Goal: Task Accomplishment & Management: Complete application form

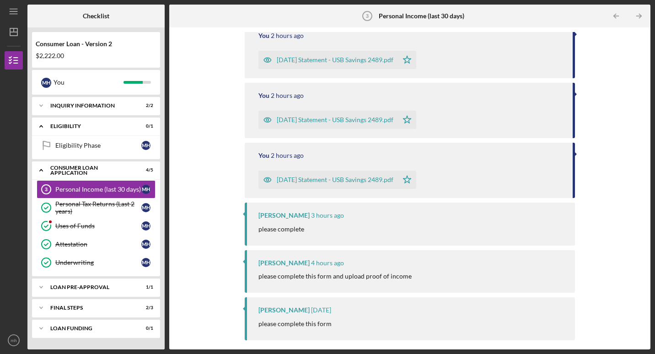
scroll to position [207, 0]
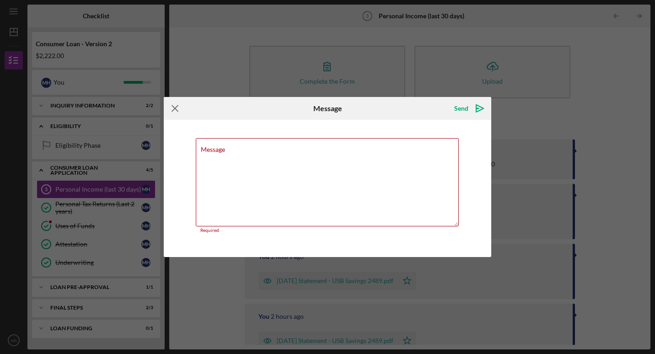
click at [176, 103] on icon "Icon/Menu Close" at bounding box center [175, 108] width 23 height 23
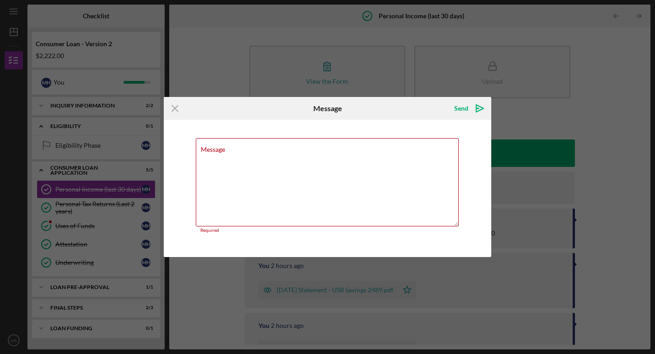
click at [608, 112] on div "Icon/Menu Close Message Send Icon/icon-invite-send Message Required Cancel Send…" at bounding box center [327, 177] width 655 height 354
click at [176, 110] on line at bounding box center [175, 109] width 6 height 6
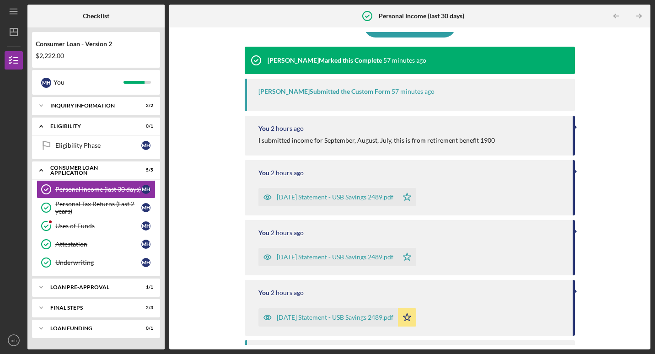
scroll to position [1, 0]
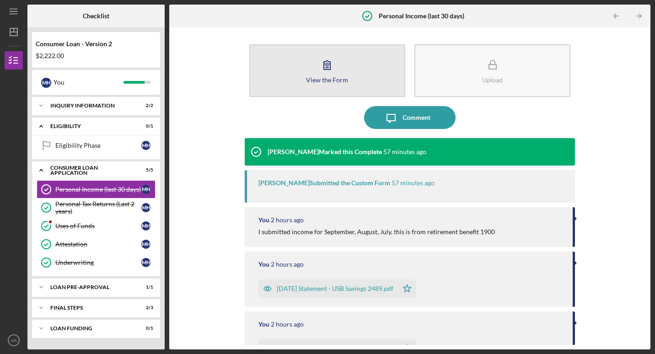
click at [337, 83] on div "View the Form" at bounding box center [327, 79] width 42 height 7
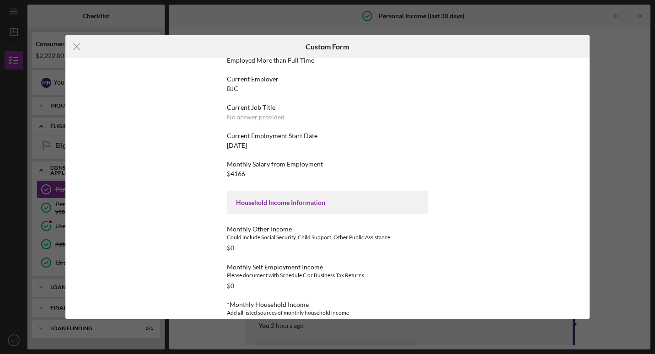
drag, startPoint x: 433, startPoint y: 238, endPoint x: 426, endPoint y: 224, distance: 14.9
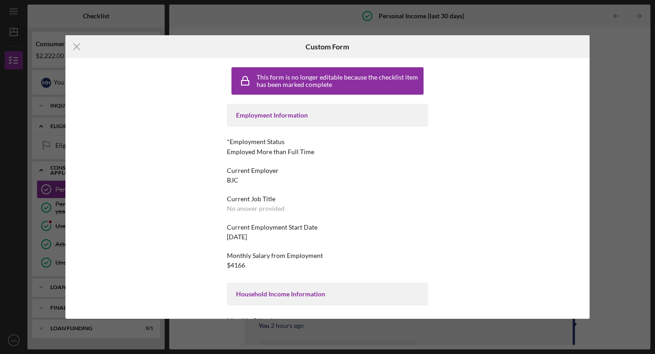
click at [267, 120] on div "Employment Information" at bounding box center [327, 115] width 201 height 23
click at [74, 47] on icon "Icon/Menu Close" at bounding box center [76, 46] width 23 height 23
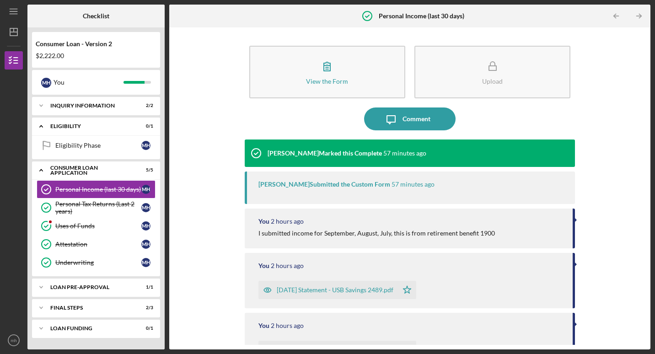
click at [324, 289] on div "[DATE] Statement - USB Savings 2489.pdf" at bounding box center [335, 289] width 117 height 7
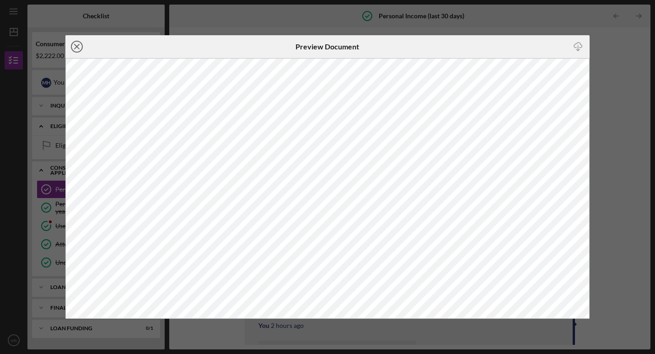
click at [78, 47] on icon "Icon/Close" at bounding box center [76, 46] width 23 height 23
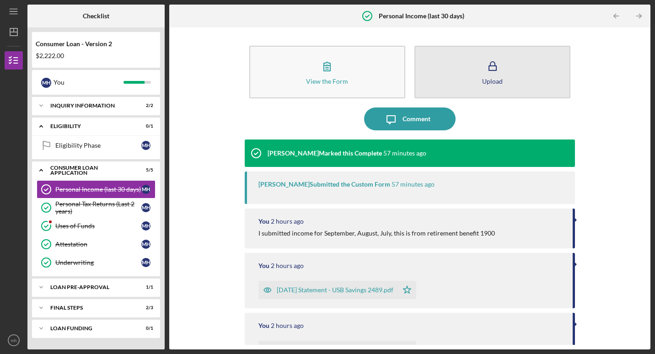
click at [485, 80] on div "Upload" at bounding box center [492, 81] width 21 height 7
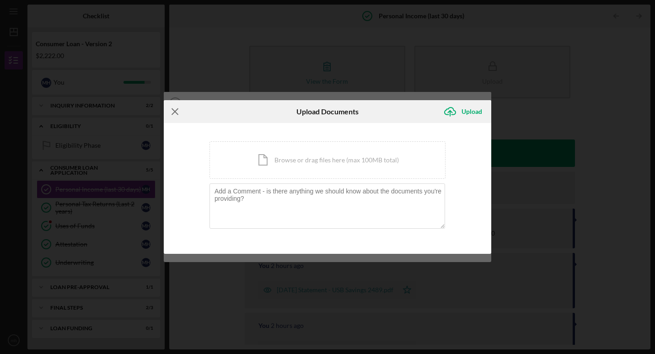
click at [176, 112] on icon "Icon/Menu Close" at bounding box center [175, 111] width 23 height 23
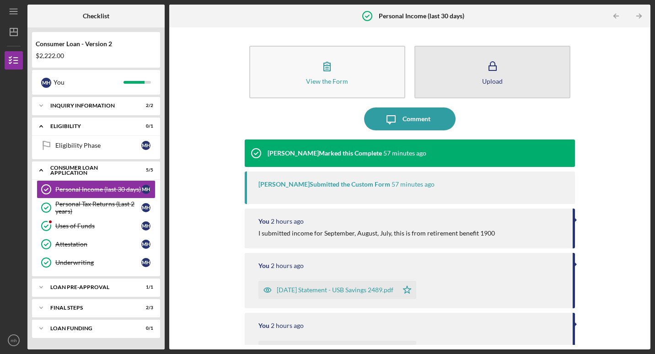
click at [473, 64] on button "Upload" at bounding box center [492, 72] width 156 height 53
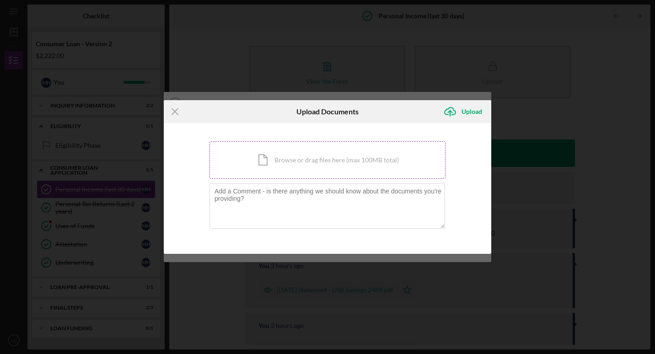
click at [309, 165] on div "Icon/Document Browse or drag files here (max 100MB total) Tap to choose files o…" at bounding box center [327, 159] width 236 height 37
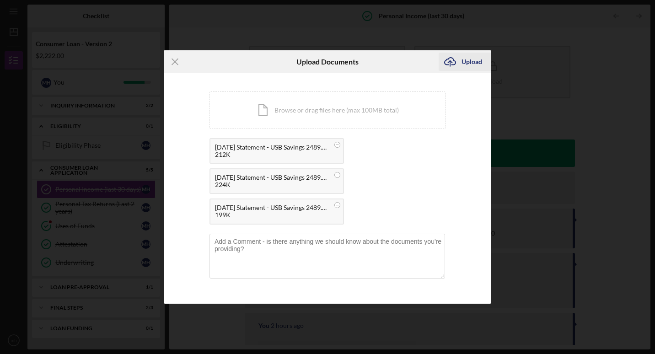
click at [459, 65] on icon "Icon/Upload" at bounding box center [449, 61] width 23 height 23
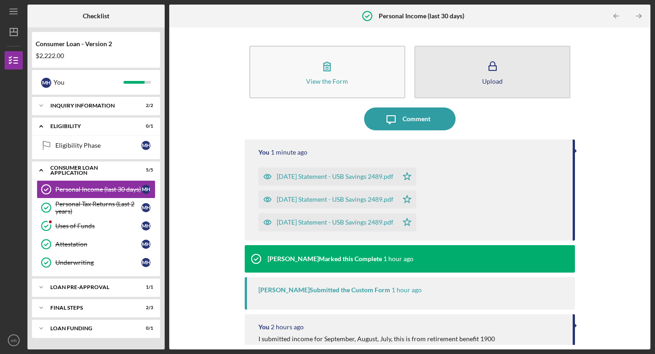
click at [441, 78] on button "Upload" at bounding box center [492, 72] width 156 height 53
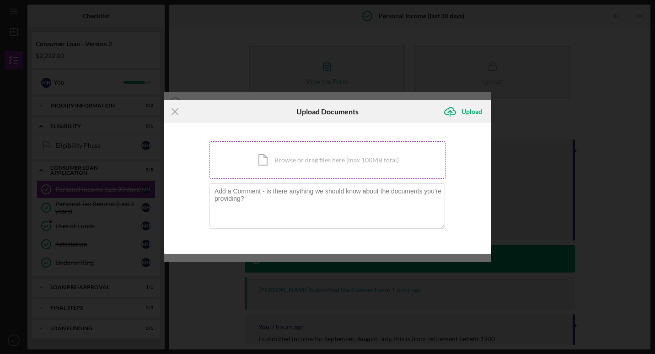
click at [330, 163] on div "Icon/Document Browse or drag files here (max 100MB total) Tap to choose files o…" at bounding box center [327, 159] width 236 height 37
click at [358, 165] on div "Icon/Document Browse or drag files here (max 100MB total) Tap to choose files o…" at bounding box center [327, 159] width 236 height 37
click at [306, 155] on div "Icon/Document Browse or drag files here (max 100MB total) Tap to choose files o…" at bounding box center [327, 159] width 236 height 37
drag, startPoint x: 379, startPoint y: 123, endPoint x: 377, endPoint y: 118, distance: 4.7
click at [379, 123] on div "Upload Documents" at bounding box center [327, 111] width 109 height 23
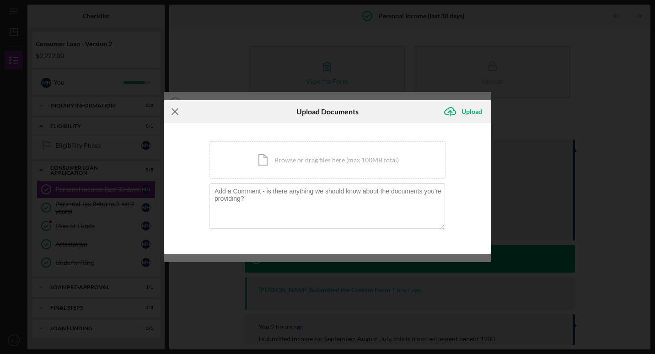
click at [176, 111] on line at bounding box center [175, 112] width 6 height 6
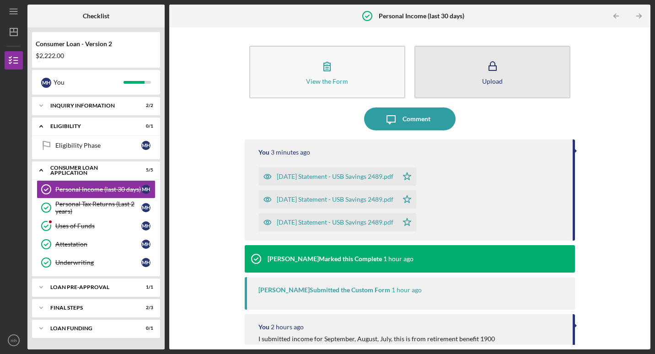
click at [476, 66] on button "Upload" at bounding box center [492, 72] width 156 height 53
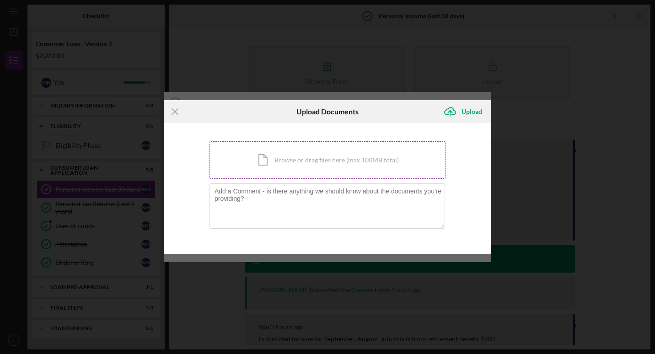
click at [300, 157] on div "Icon/Document Browse or drag files here (max 100MB total) Tap to choose files o…" at bounding box center [327, 159] width 236 height 37
click at [173, 113] on line at bounding box center [175, 112] width 6 height 6
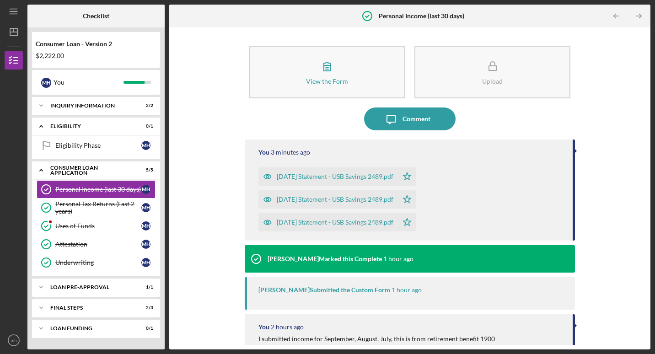
click at [361, 33] on div "View the Form Form Upload Icon/Message Comment You 3 minutes ago [DATE] Stateme…" at bounding box center [410, 188] width 330 height 313
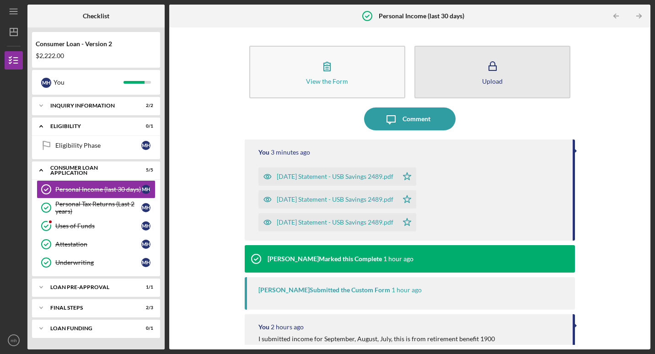
click at [497, 65] on icon "button" at bounding box center [492, 66] width 23 height 23
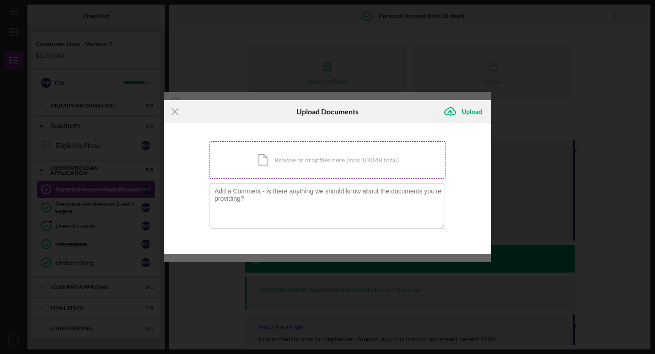
click at [419, 175] on div "Icon/Document Browse or drag files here (max 100MB total) Tap to choose files o…" at bounding box center [327, 159] width 236 height 37
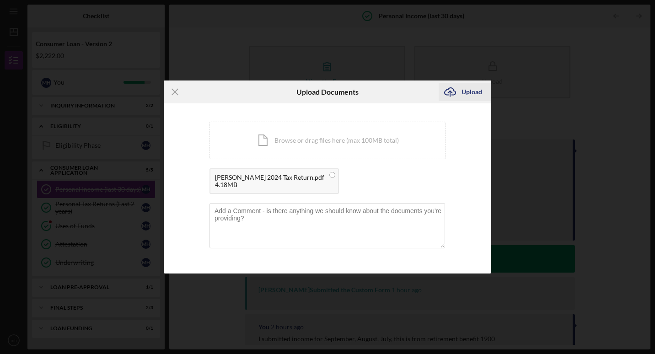
click at [471, 93] on div "Upload" at bounding box center [471, 92] width 21 height 18
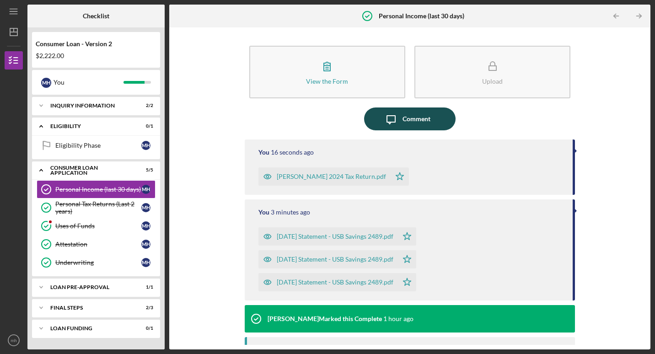
click at [399, 115] on icon "Icon/Message" at bounding box center [390, 118] width 23 height 23
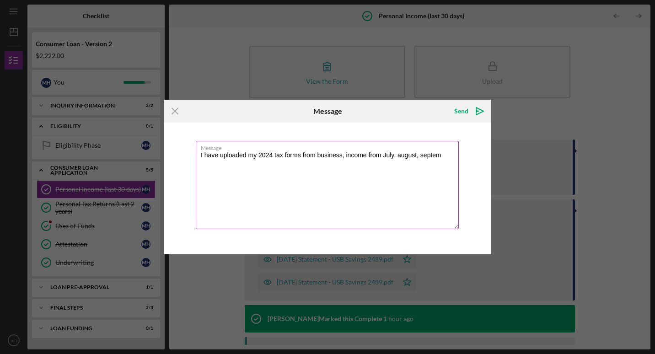
click at [401, 155] on textarea "I have uploaded my 2024 tax forms from business, income from July, august, sept…" at bounding box center [327, 185] width 263 height 88
type textarea "I have uploaded my 2024 tax forms from business, income from July, August, Sept…"
click at [478, 110] on icon "Icon/icon-invite-send" at bounding box center [479, 111] width 23 height 23
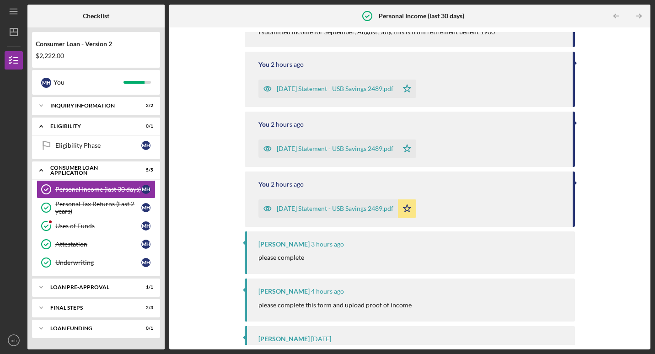
scroll to position [485, 0]
